Goal: Information Seeking & Learning: Find specific fact

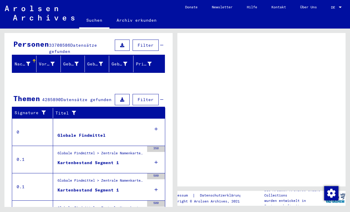
scroll to position [75, 0]
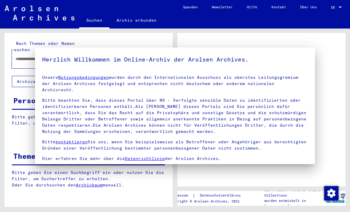
type input "**********"
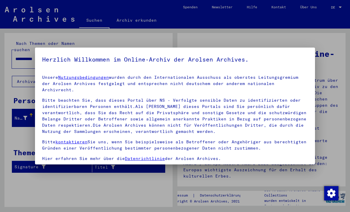
click at [78, 186] on div at bounding box center [175, 106] width 350 height 212
click at [344, 89] on div at bounding box center [175, 106] width 350 height 212
click at [334, 194] on img "Zustimmung ändern" at bounding box center [331, 193] width 14 height 14
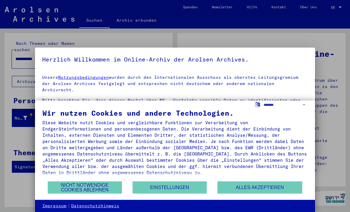
click at [239, 186] on button "Alles akzeptieren" at bounding box center [260, 187] width 85 height 12
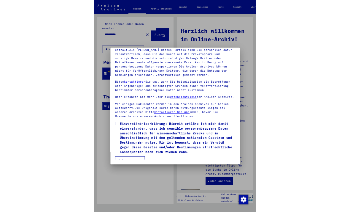
scroll to position [78, 0]
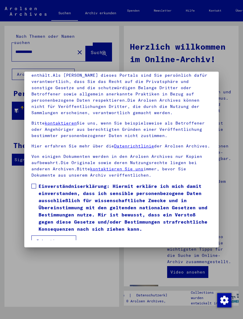
click at [63, 211] on button "Ich stimme zu" at bounding box center [53, 240] width 45 height 11
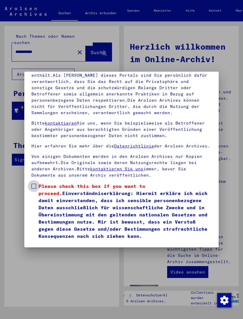
click at [36, 183] on span at bounding box center [33, 185] width 5 height 5
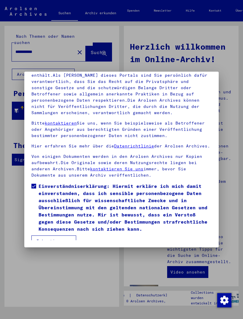
click at [62, 211] on button "Ich stimme zu" at bounding box center [53, 240] width 45 height 11
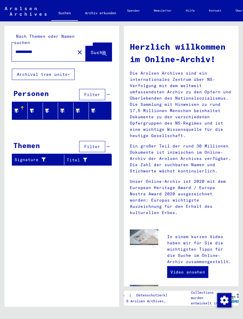
click at [104, 51] on icon at bounding box center [104, 53] width 5 height 5
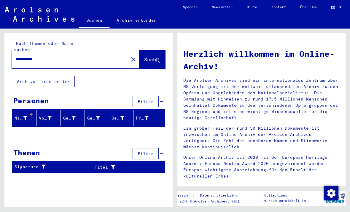
click at [147, 58] on button "Suche" at bounding box center [152, 59] width 26 height 18
click at [149, 56] on span "Suche" at bounding box center [151, 59] width 15 height 6
click at [130, 56] on mat-icon "close" at bounding box center [133, 59] width 7 height 7
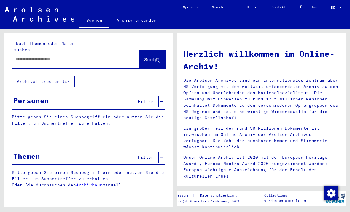
click at [105, 56] on input "text" at bounding box center [68, 59] width 106 height 6
type input "**********"
click at [159, 50] on button "Suche" at bounding box center [152, 59] width 26 height 18
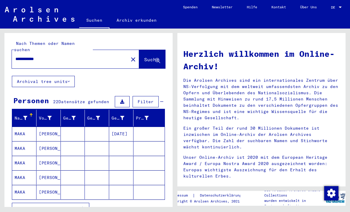
click at [130, 56] on mat-icon "close" at bounding box center [133, 59] width 7 height 7
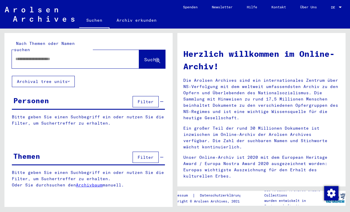
click at [97, 56] on input "text" at bounding box center [68, 59] width 106 height 6
type input "**********"
click at [144, 56] on span "Suche" at bounding box center [151, 59] width 15 height 6
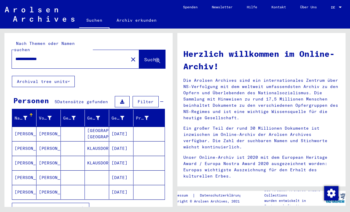
click at [28, 126] on mat-cell "[PERSON_NAME]" at bounding box center [24, 133] width 24 height 14
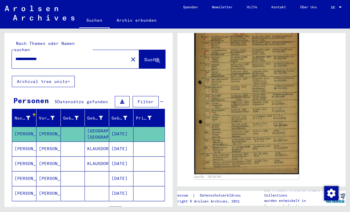
scroll to position [132, 0]
click at [27, 143] on mat-cell "[PERSON_NAME]" at bounding box center [24, 148] width 24 height 15
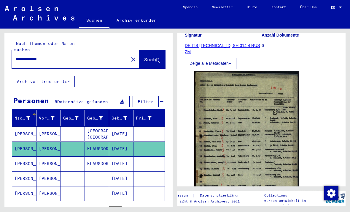
scroll to position [97, 0]
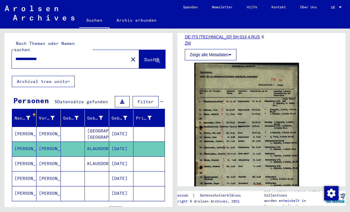
click at [231, 113] on img at bounding box center [246, 143] width 105 height 160
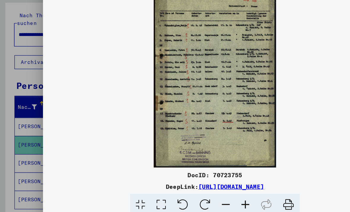
click at [21, 76] on div at bounding box center [175, 106] width 350 height 212
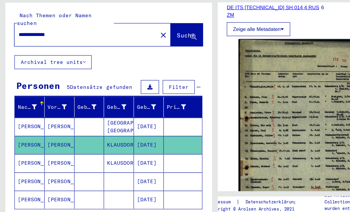
click at [127, 53] on button "close" at bounding box center [133, 59] width 12 height 12
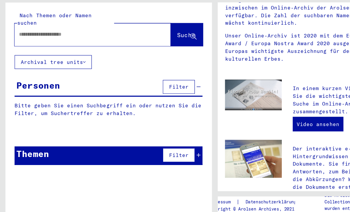
click at [44, 56] on input "text" at bounding box center [68, 59] width 106 height 6
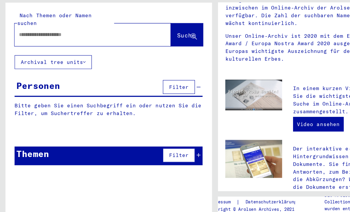
type input "*"
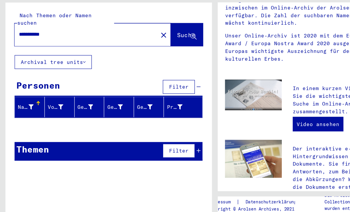
click at [146, 50] on button "Suche" at bounding box center [152, 59] width 26 height 18
click at [153, 56] on span "Suche" at bounding box center [151, 59] width 15 height 6
click at [152, 50] on button "Suche" at bounding box center [152, 59] width 26 height 18
click at [155, 56] on span "Suche" at bounding box center [151, 59] width 15 height 6
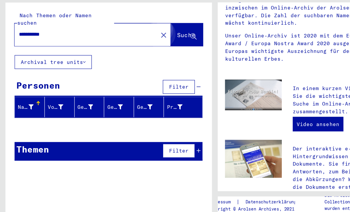
click at [153, 56] on span "Suche" at bounding box center [151, 59] width 15 height 6
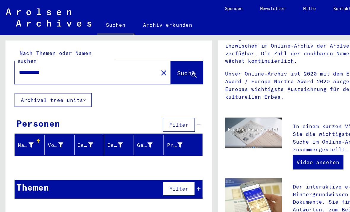
click at [45, 56] on input "**********" at bounding box center [68, 59] width 106 height 6
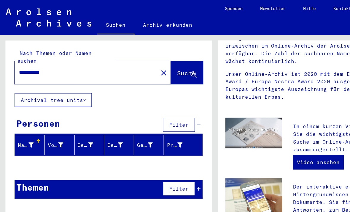
type input "**********"
click at [147, 50] on button "Suche" at bounding box center [152, 59] width 26 height 18
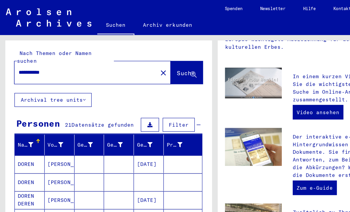
click at [130, 56] on mat-icon "close" at bounding box center [133, 59] width 7 height 7
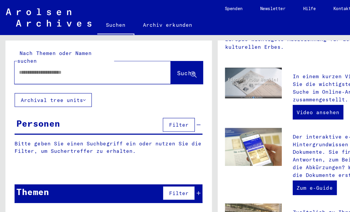
click at [106, 56] on input "text" at bounding box center [68, 59] width 106 height 6
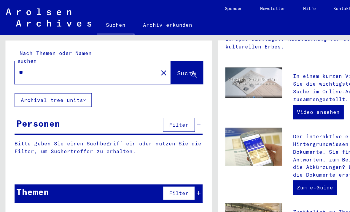
type input "*"
click at [157, 56] on span "Suche" at bounding box center [151, 59] width 15 height 6
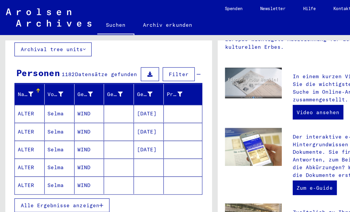
scroll to position [50, 0]
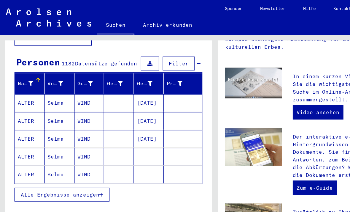
click at [49, 155] on button "Alle Ergebnisse anzeigen" at bounding box center [50, 158] width 77 height 11
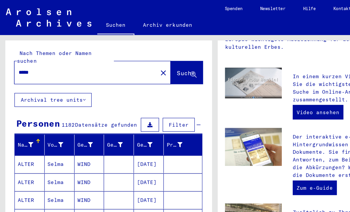
scroll to position [0, 0]
click at [77, 56] on input "****" at bounding box center [68, 59] width 106 height 6
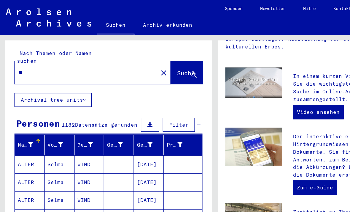
type input "*"
type input "*******"
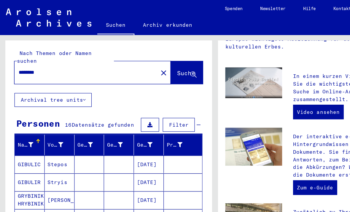
click at [151, 56] on span "Suche" at bounding box center [151, 59] width 15 height 6
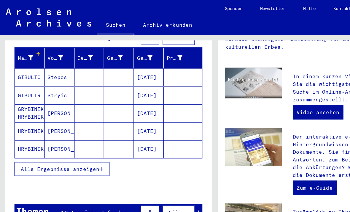
scroll to position [71, 0]
click at [78, 135] on span "Alle Ergebnisse anzeigen" at bounding box center [49, 137] width 64 height 5
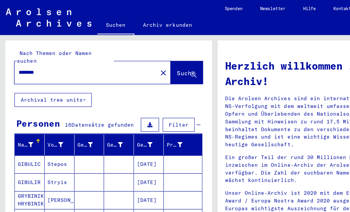
scroll to position [0, 0]
click at [130, 56] on mat-icon "close" at bounding box center [133, 59] width 7 height 7
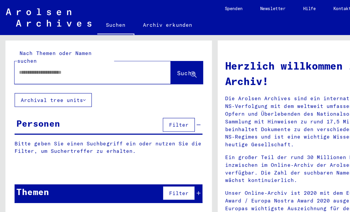
click at [97, 56] on input "text" at bounding box center [68, 59] width 106 height 6
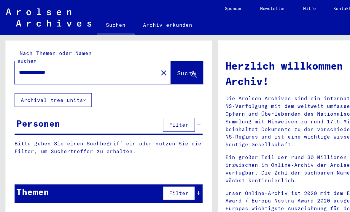
type input "**********"
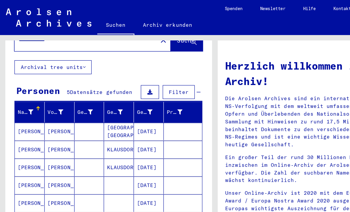
scroll to position [26, 0]
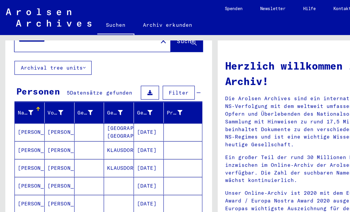
click at [21, 101] on mat-cell "[PERSON_NAME]" at bounding box center [24, 107] width 24 height 14
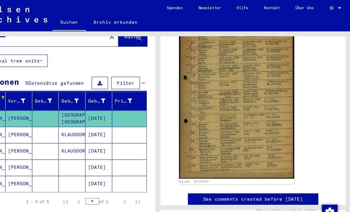
scroll to position [14, 0]
click at [277, 178] on link "See comments created before [DATE]" at bounding box center [261, 181] width 91 height 6
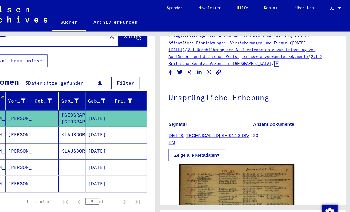
scroll to position [19, 0]
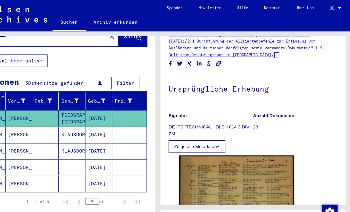
click at [249, 146] on img at bounding box center [246, 214] width 105 height 147
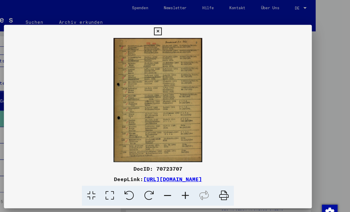
click at [299, 75] on div at bounding box center [175, 106] width 350 height 212
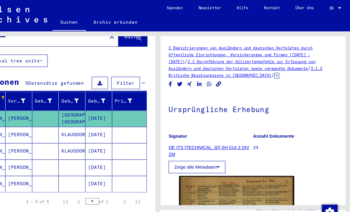
scroll to position [0, 0]
click at [37, 115] on mat-cell "[PERSON_NAME]" at bounding box center [49, 122] width 24 height 15
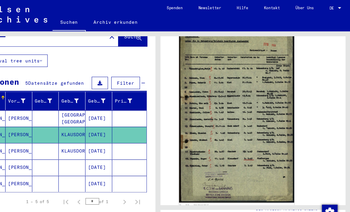
scroll to position [139, 0]
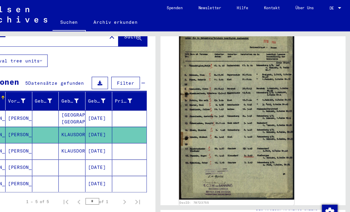
click at [37, 130] on mat-cell "[PERSON_NAME]" at bounding box center [49, 137] width 24 height 15
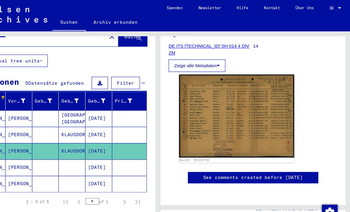
scroll to position [145, 0]
click at [37, 100] on mat-cell "[PERSON_NAME]" at bounding box center [49, 107] width 24 height 15
